Goal: Information Seeking & Learning: Learn about a topic

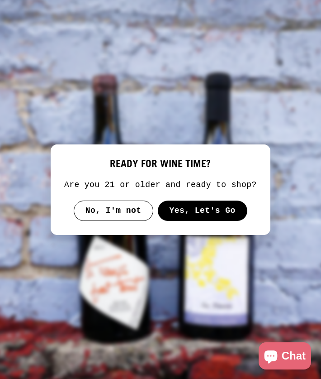
click at [198, 208] on button "Yes, Let's Go" at bounding box center [203, 210] width 90 height 21
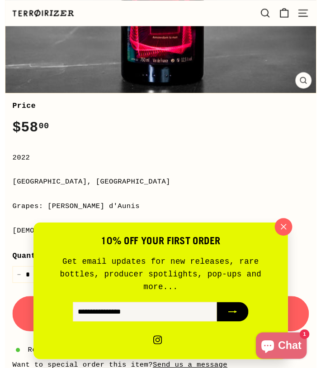
scroll to position [360, 0]
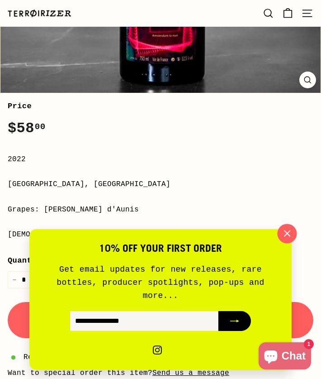
click at [287, 237] on icon "button" at bounding box center [288, 234] width 14 height 14
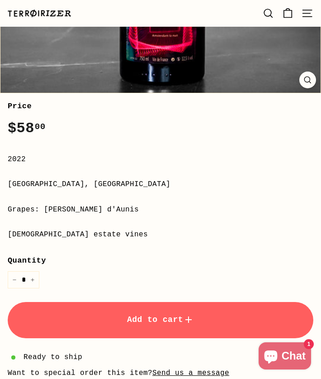
drag, startPoint x: 45, startPoint y: 213, endPoint x: 106, endPoint y: 211, distance: 60.7
click at [106, 211] on div "Grapes: [PERSON_NAME] d'Aunis" at bounding box center [161, 210] width 306 height 12
copy div "Pineau d'Aunis"
click at [41, 214] on div "Grapes: [PERSON_NAME] d'Aunis" at bounding box center [161, 210] width 306 height 12
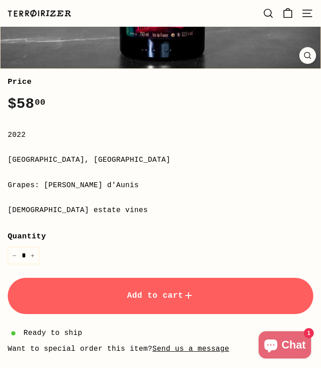
scroll to position [384, 0]
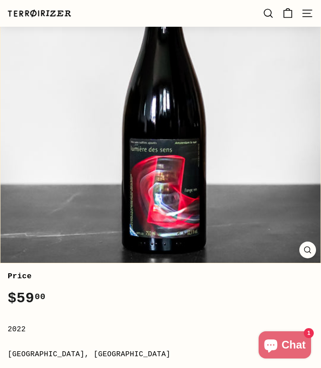
scroll to position [158, 0]
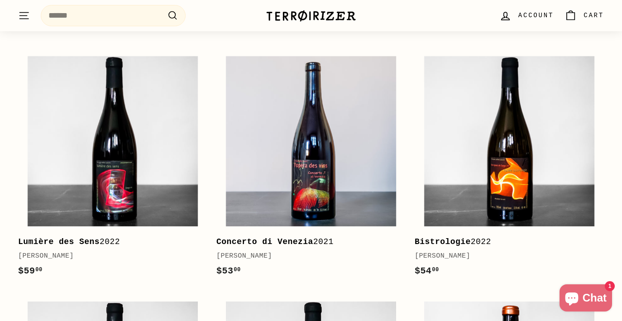
scroll to position [1288, 0]
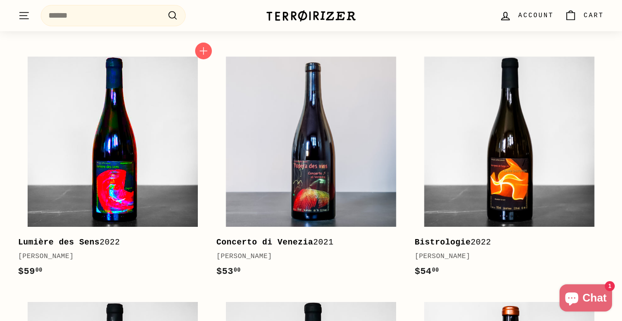
click at [116, 143] on img at bounding box center [113, 142] width 170 height 170
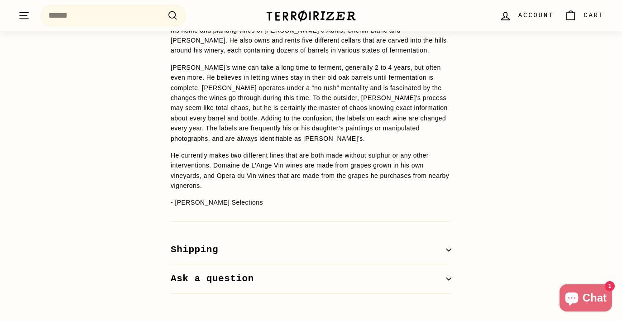
scroll to position [988, 0]
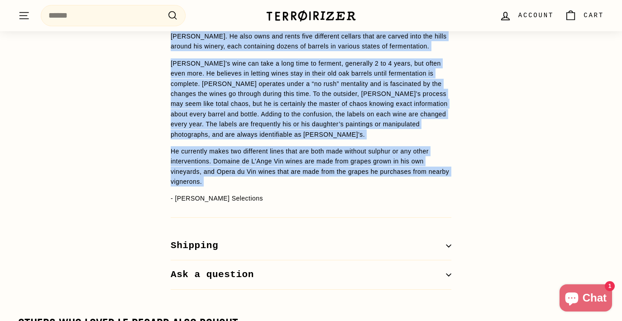
drag, startPoint x: 157, startPoint y: 180, endPoint x: 55, endPoint y: -50, distance: 251.5
click at [55, 0] on html "Skip to content Pause slideshow Play slideshow 📦 $30 off shipping on 12 bottles…" at bounding box center [311, 237] width 622 height 2451
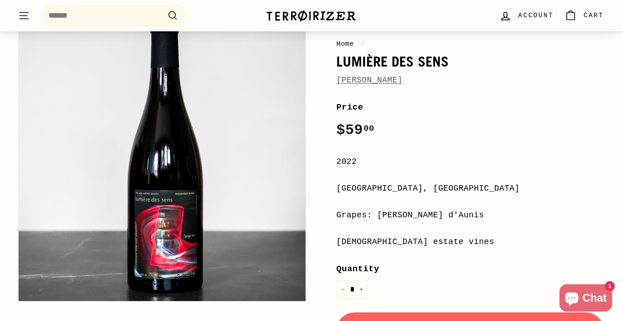
scroll to position [137, 0]
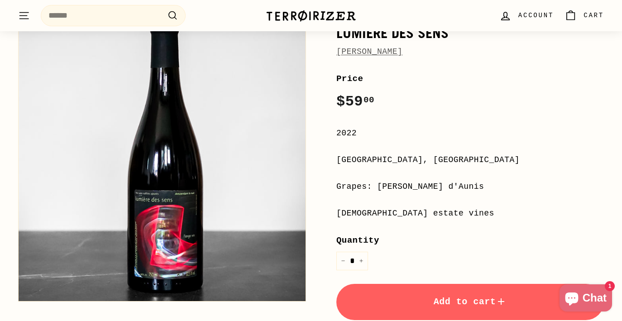
drag, startPoint x: 474, startPoint y: 25, endPoint x: 177, endPoint y: -5, distance: 298.4
